Goal: Find contact information: Find contact information

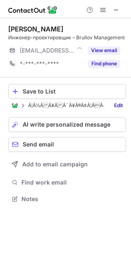
scroll to position [193, 131]
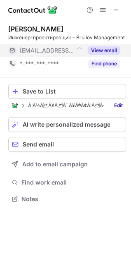
click at [110, 49] on button "View email" at bounding box center [104, 50] width 33 height 8
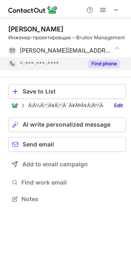
click at [106, 62] on button "Find phone" at bounding box center [104, 63] width 33 height 8
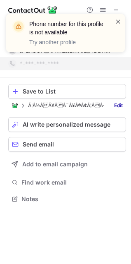
click at [121, 21] on span at bounding box center [118, 21] width 7 height 8
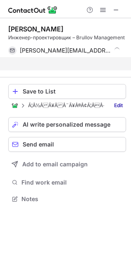
scroll to position [180, 131]
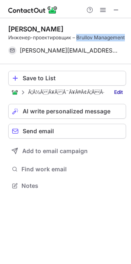
drag, startPoint x: 125, startPoint y: 37, endPoint x: 77, endPoint y: 35, distance: 48.4
click at [77, 35] on div "Инженер-проектировщик – Brullov Management" at bounding box center [67, 37] width 118 height 7
copy div "Brullov Management"
click at [117, 10] on span at bounding box center [116, 10] width 7 height 7
